Goal: Navigation & Orientation: Go to known website

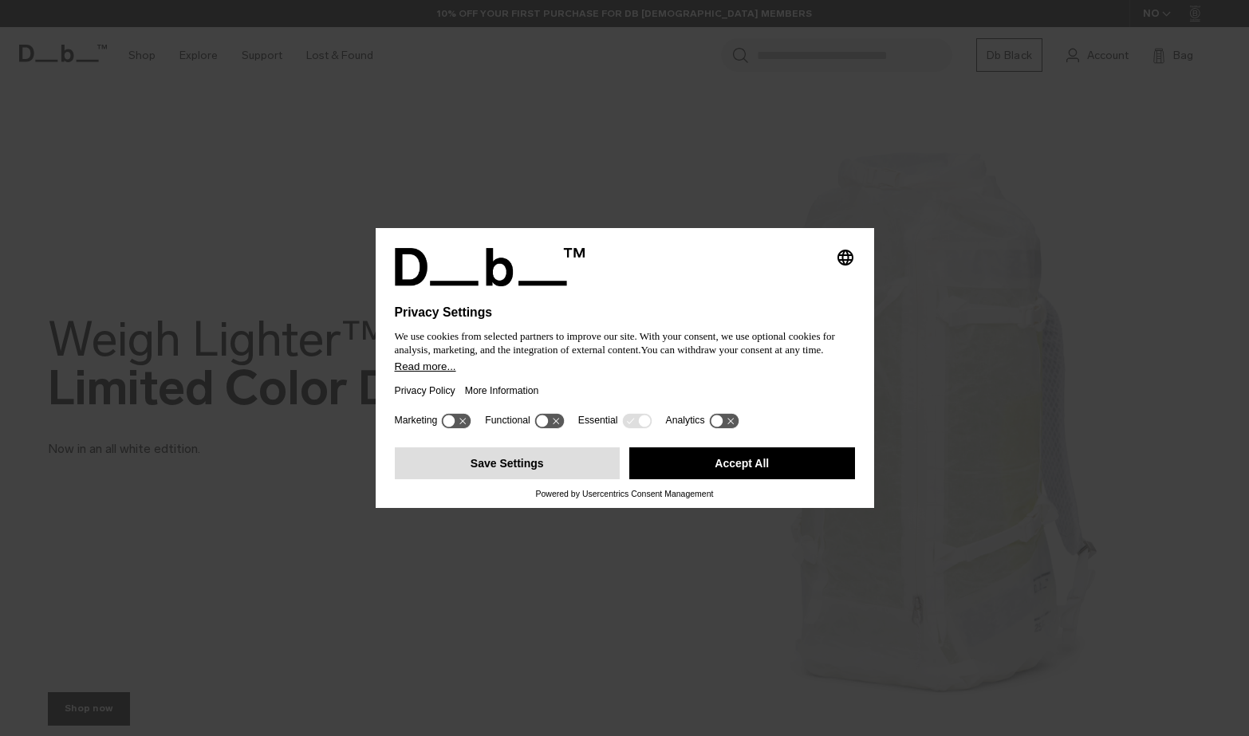
click at [541, 474] on button "Save Settings" at bounding box center [508, 463] width 226 height 32
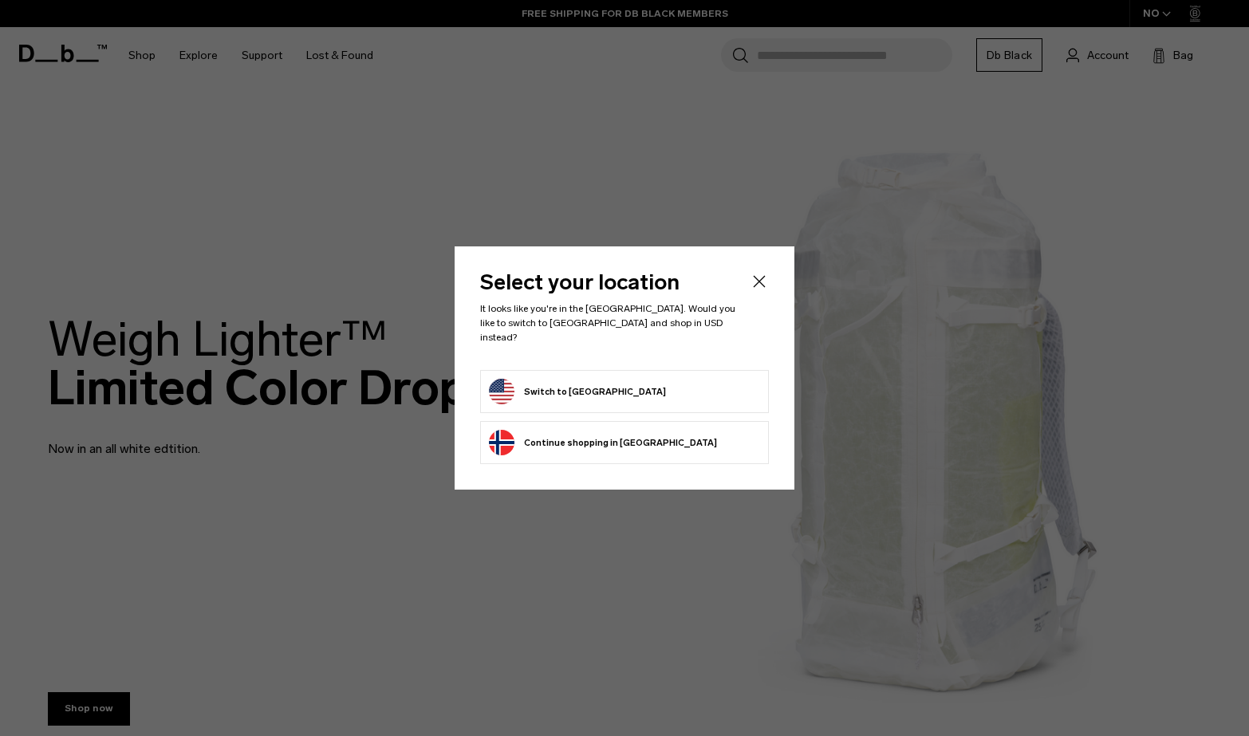
click at [577, 379] on button "Switch to United States" at bounding box center [577, 392] width 177 height 26
